Goal: Find specific page/section: Find specific page/section

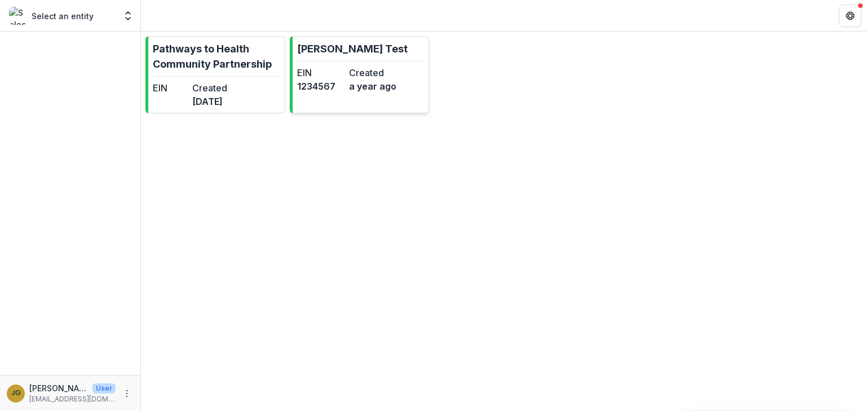
click at [318, 45] on p "[PERSON_NAME] Test" at bounding box center [352, 48] width 111 height 15
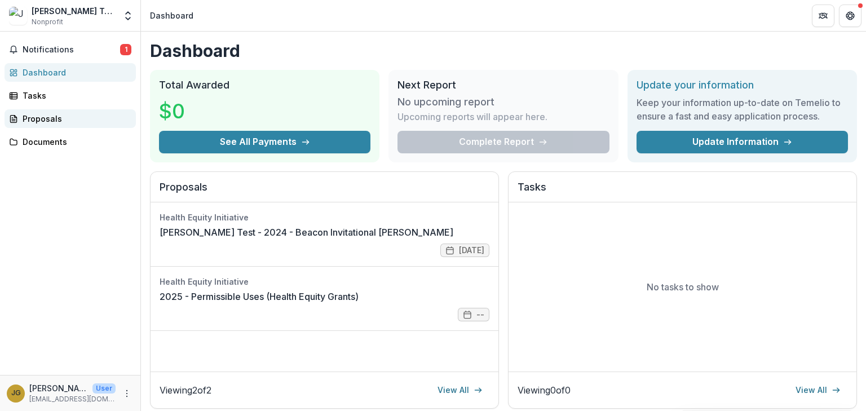
click at [45, 120] on div "Proposals" at bounding box center [75, 119] width 104 height 12
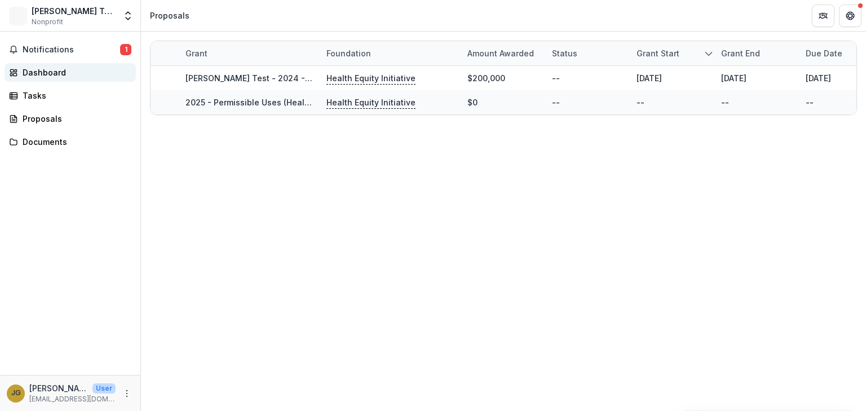
click at [42, 75] on div "Dashboard" at bounding box center [75, 73] width 104 height 12
